Goal: Task Accomplishment & Management: Manage account settings

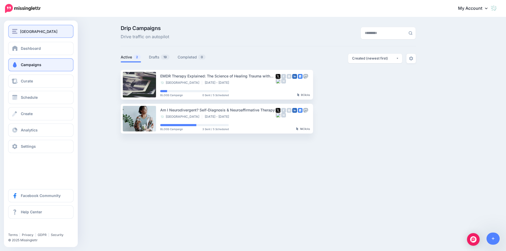
click at [29, 33] on span "[GEOGRAPHIC_DATA]" at bounding box center [38, 31] width 37 height 6
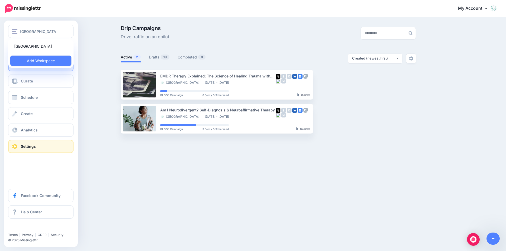
click at [30, 145] on span "Settings" at bounding box center [28, 146] width 15 height 4
